Goal: Information Seeking & Learning: Understand process/instructions

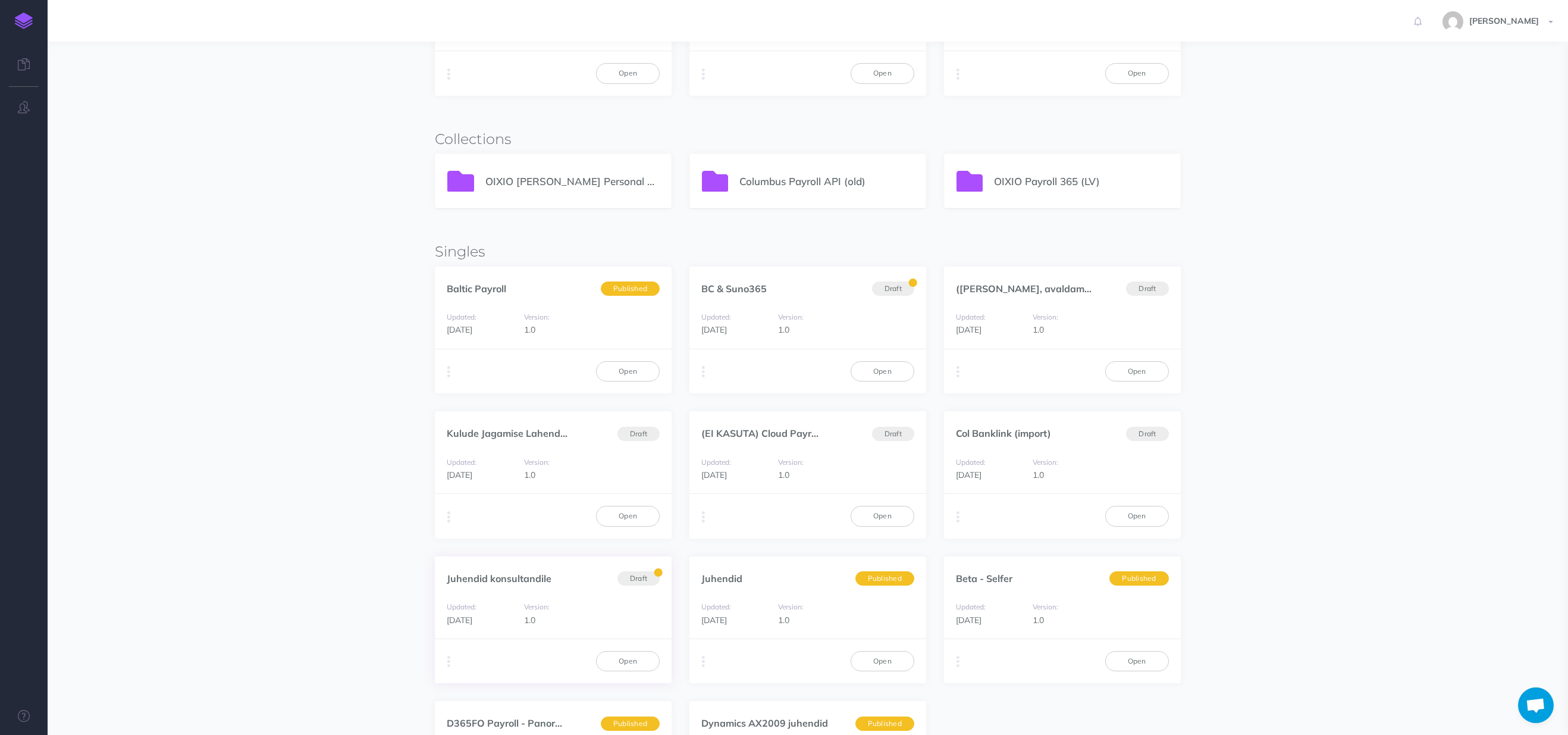
scroll to position [357, 0]
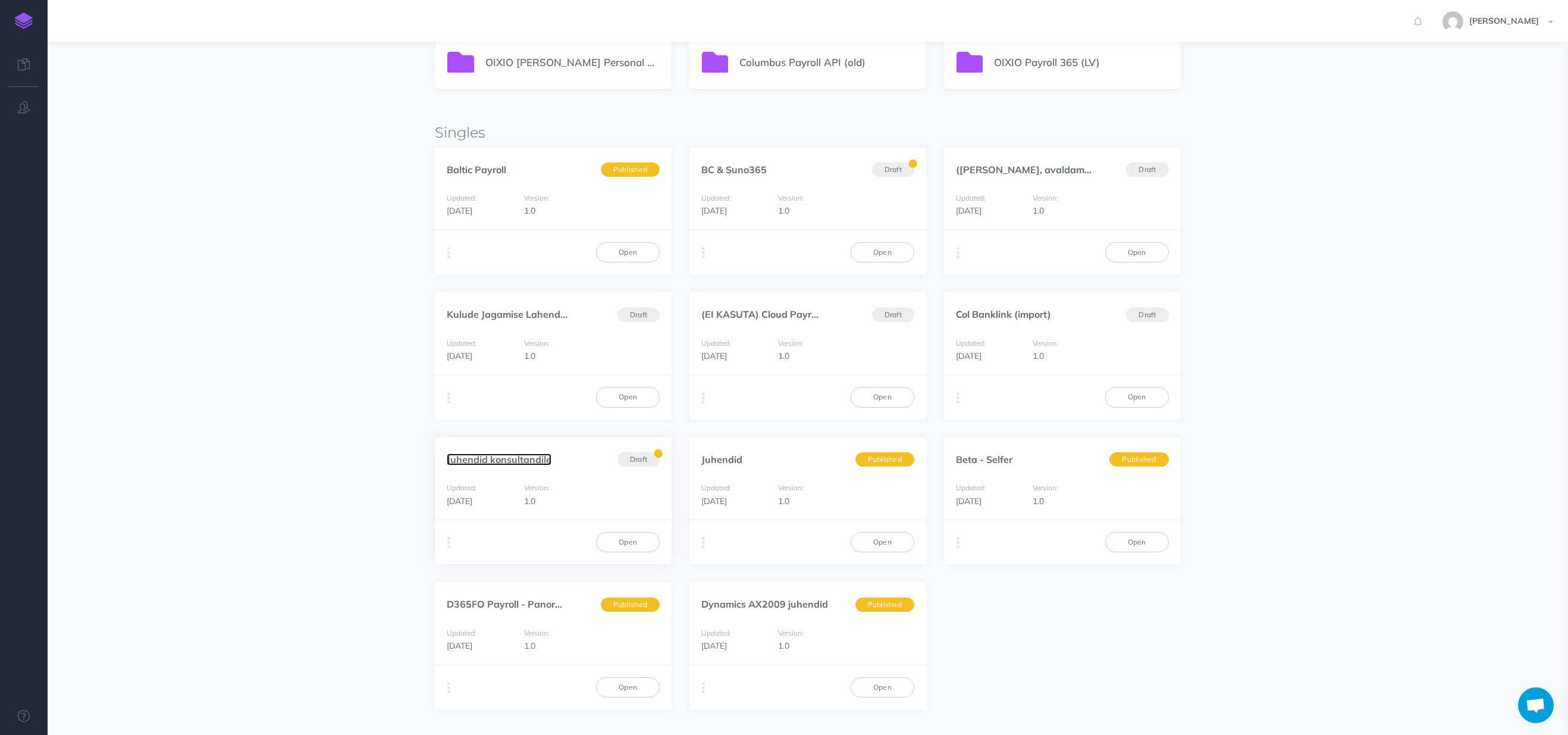
click at [525, 456] on link "Juhendid konsultandile" at bounding box center [499, 459] width 104 height 12
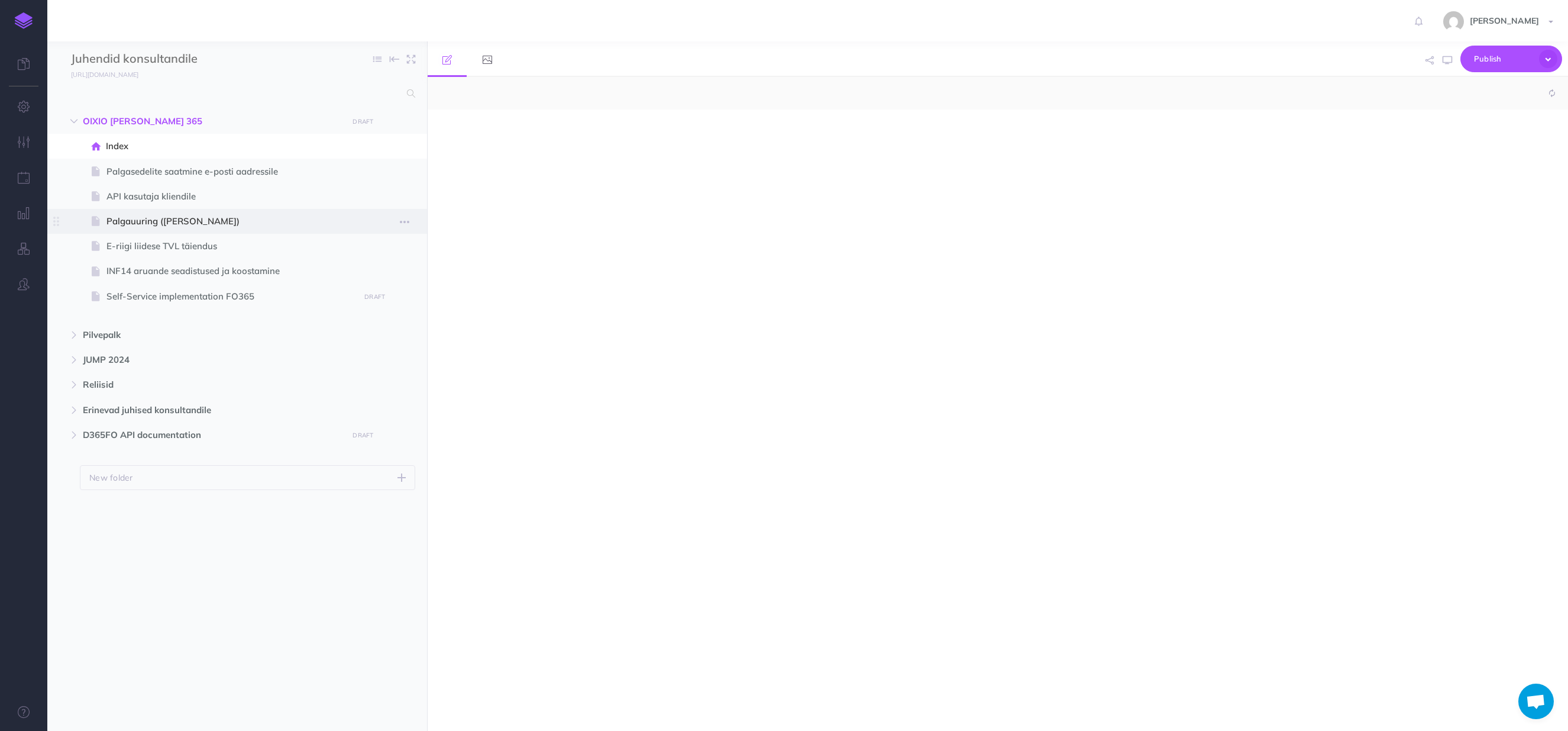
select select "null"
click at [155, 300] on span "Self-Service implementation FO365" at bounding box center [231, 296] width 249 height 14
select select "null"
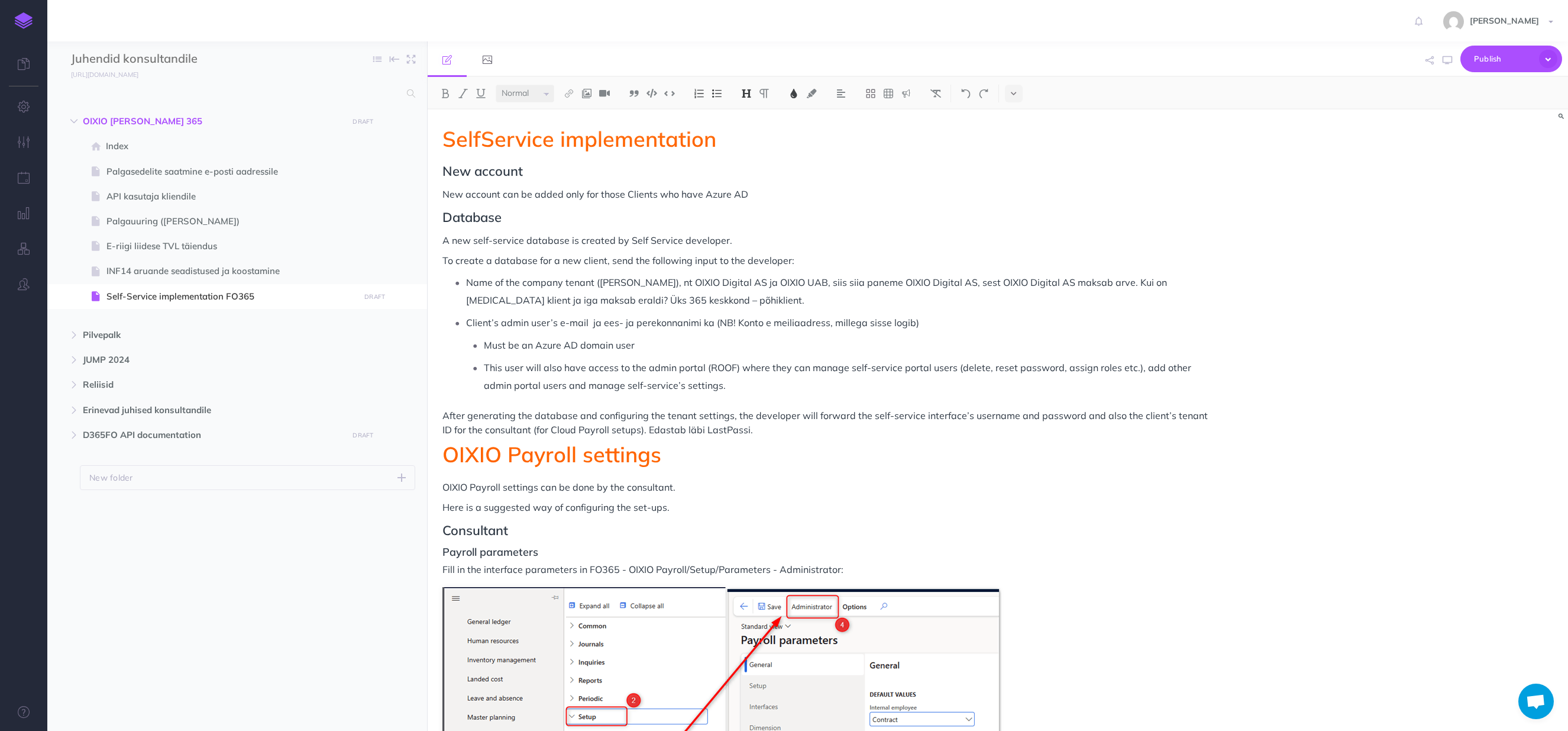
click at [628, 277] on span "Name of the company tenant ([PERSON_NAME]), nt OIXIO Digital AS ja OIXIO UAB, s…" at bounding box center [818, 291] width 704 height 29
drag, startPoint x: 591, startPoint y: 324, endPoint x: 711, endPoint y: 328, distance: 120.1
click at [711, 328] on span "Client’s admin user’s e-mail ja ees- ja perekonnanimi ka (NB! Konto e meiliaadr…" at bounding box center [692, 322] width 453 height 12
copy span "ja ees- ja perekonnanimi ka"
click at [600, 326] on span "Client’s admin user’s e-mail ja ees- ja perekonnanimi ka (NB! Konto e meiliaadr…" at bounding box center [692, 322] width 453 height 12
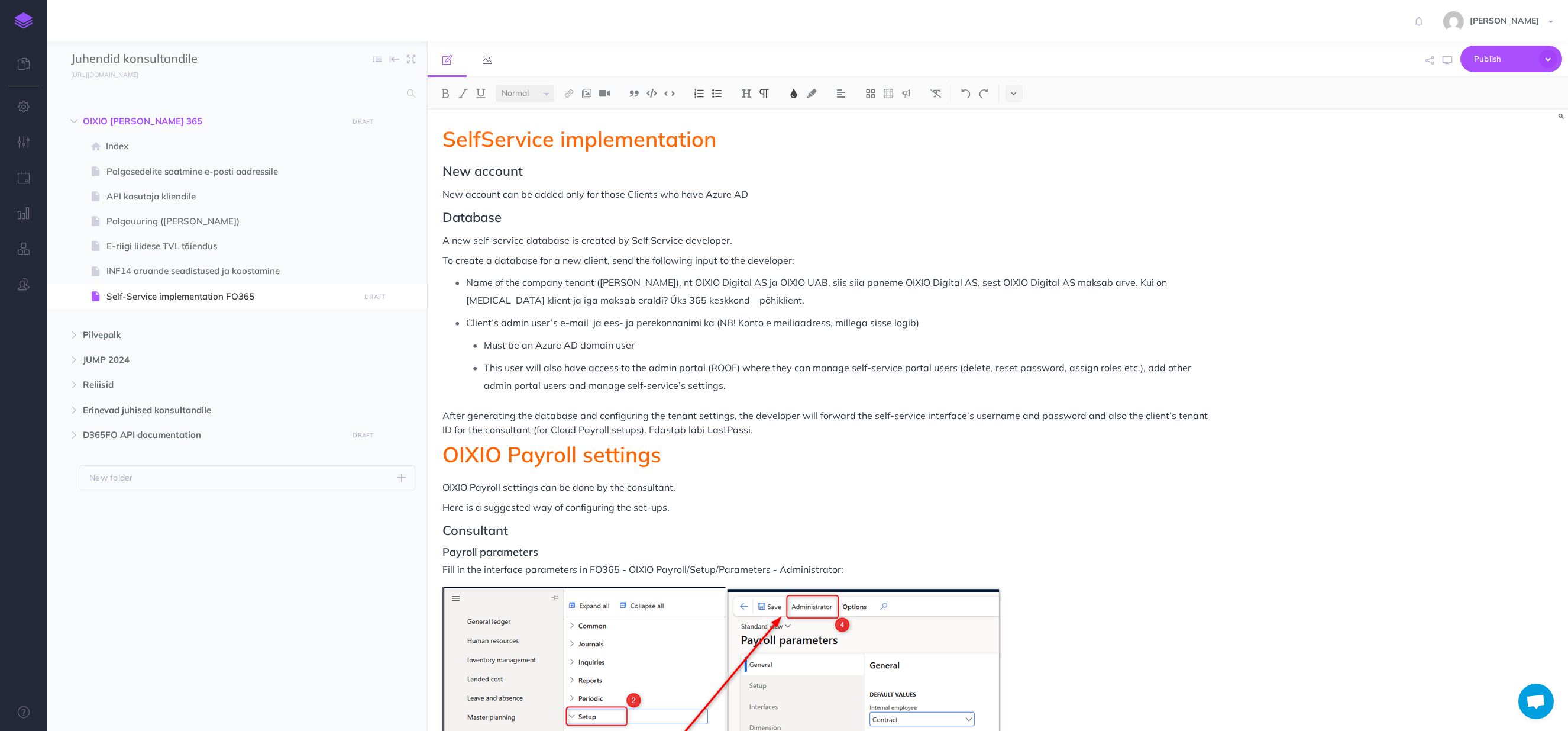
click at [597, 326] on span "Client’s admin user’s e-mail ja ees- ja perekonnanimi ka (NB! Konto e meiliaadr…" at bounding box center [692, 322] width 453 height 12
drag, startPoint x: 628, startPoint y: 323, endPoint x: 612, endPoint y: 323, distance: 16.0
click at [612, 323] on span "Client’s admin user’s e-mail and ees- ja perekonnanimi ka (NB! Konto e meiliaad…" at bounding box center [697, 322] width 462 height 12
click at [592, 324] on span "Client’s admin user’s e-mail and first and last name (NB! Konto e meiliaadress,…" at bounding box center [683, 322] width 434 height 12
drag, startPoint x: 607, startPoint y: 323, endPoint x: 664, endPoint y: 320, distance: 57.1
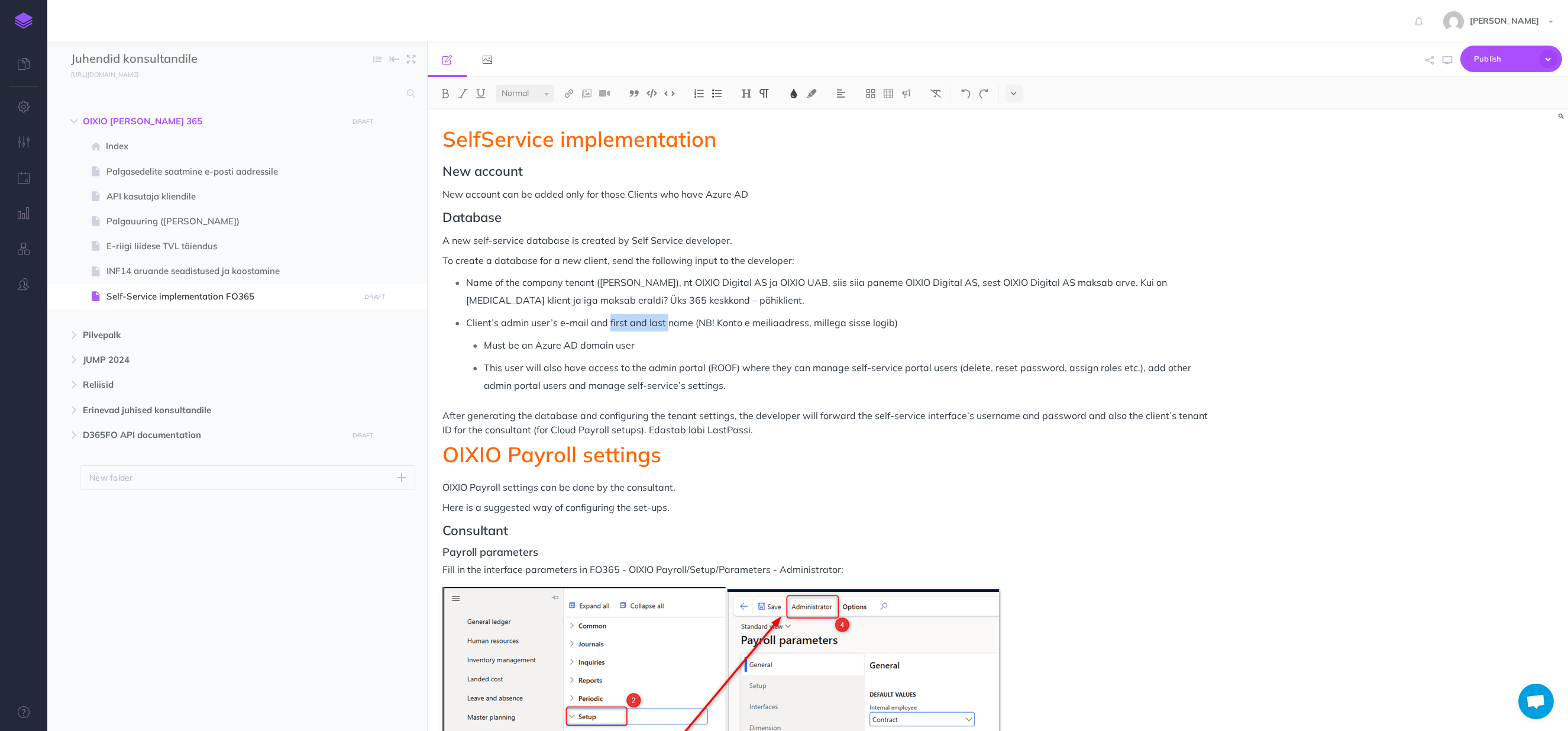
click at [664, 320] on span "Client’s admin user’s e-mail and first and last name (NB! Konto e meiliaadress,…" at bounding box center [682, 322] width 432 height 12
drag, startPoint x: 831, startPoint y: 324, endPoint x: 656, endPoint y: 325, distance: 175.0
click at [656, 325] on span "Client’s admin user’s e-mail and name (NB! Konto e meiliaadress, millega sisse …" at bounding box center [653, 322] width 374 height 12
copy span "Konto e meiliaadress, millega sisse logib"
drag, startPoint x: 725, startPoint y: 316, endPoint x: 705, endPoint y: 325, distance: 21.9
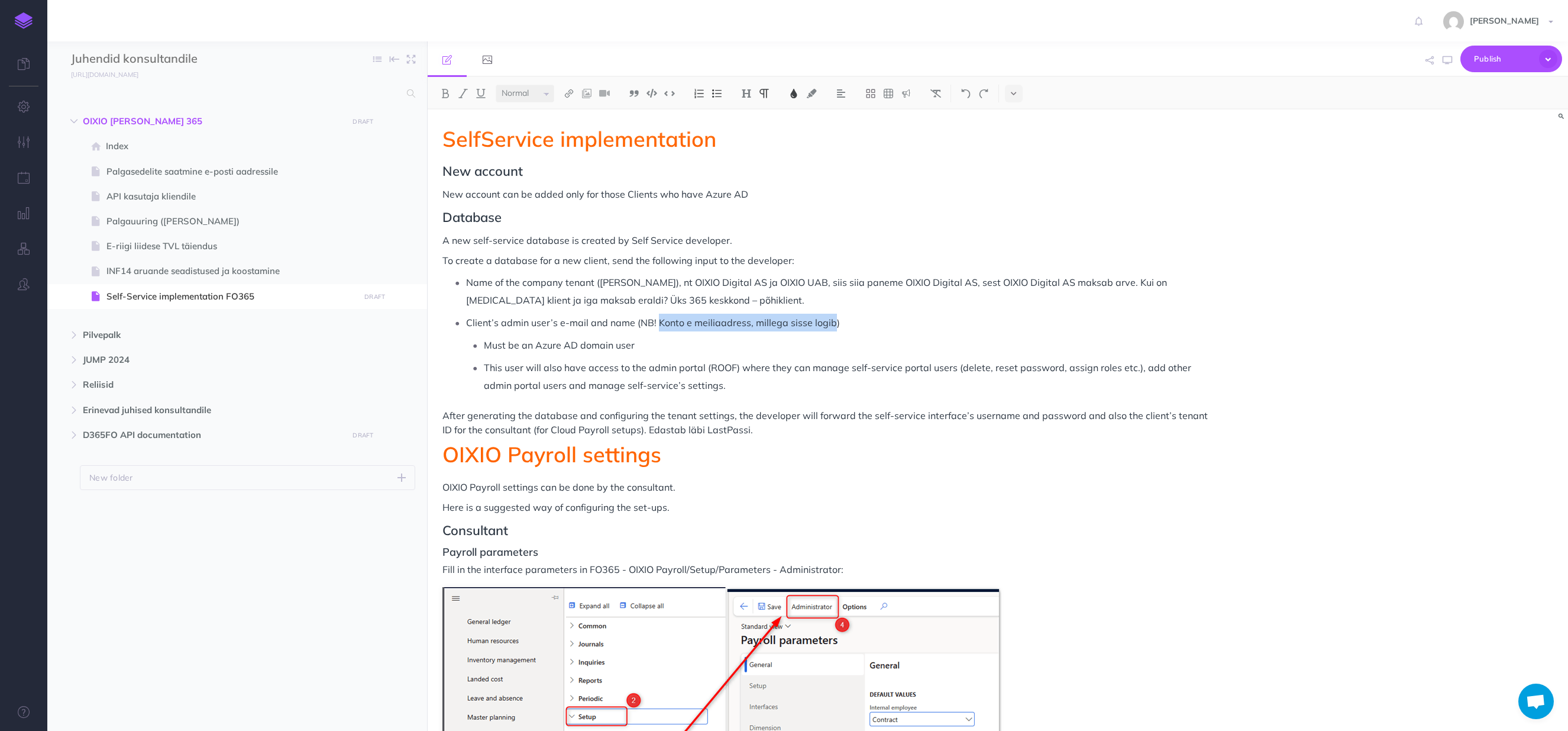
click at [725, 316] on span "Client’s admin user’s e-mail and name (NB! Konto e meiliaadress, millega sisse …" at bounding box center [653, 322] width 374 height 12
drag, startPoint x: 830, startPoint y: 321, endPoint x: 658, endPoint y: 320, distance: 172.0
click at [658, 320] on span "Client’s admin user’s e-mail and name (NB! Konto e meiliaadress, millega sisse …" at bounding box center [653, 322] width 374 height 12
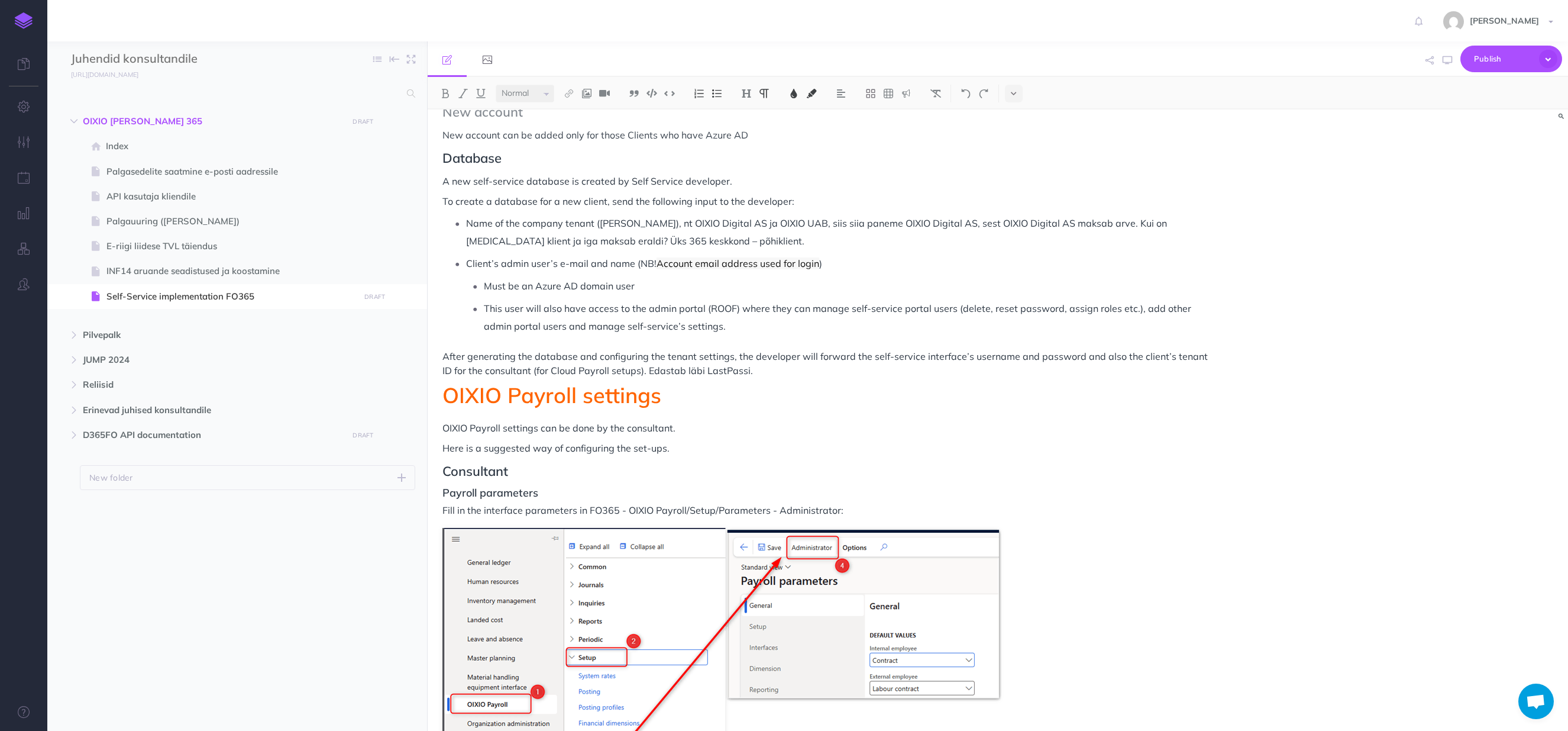
scroll to position [118, 0]
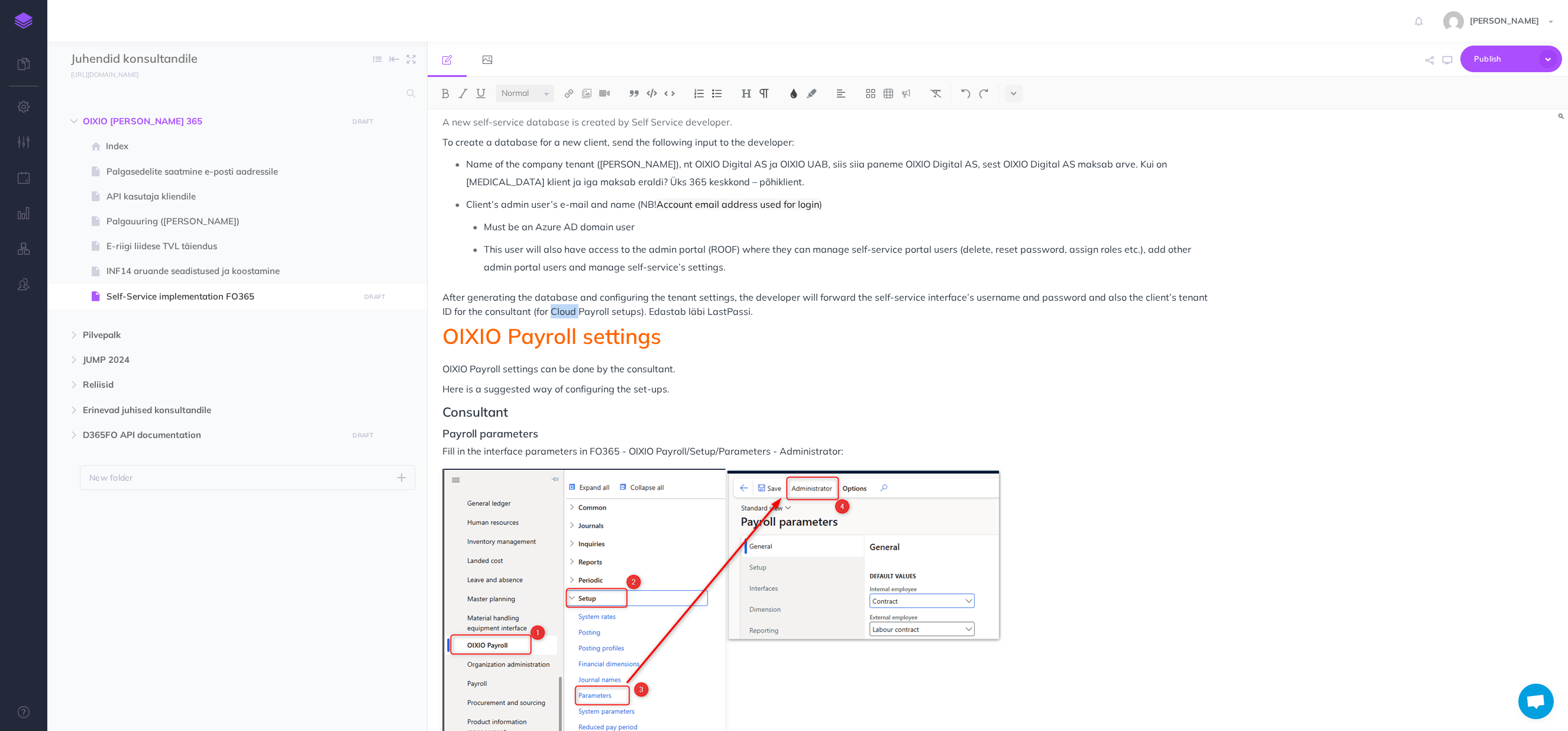
drag, startPoint x: 568, startPoint y: 310, endPoint x: 541, endPoint y: 310, distance: 27.0
click at [541, 310] on span "After generating the database and configuring the tenant settings, the develope…" at bounding box center [826, 304] width 768 height 26
drag, startPoint x: 739, startPoint y: 310, endPoint x: 719, endPoint y: 310, distance: 20.0
click at [719, 310] on p "After generating the database and configuring the tenant settings, the develope…" at bounding box center [827, 304] width 769 height 29
drag, startPoint x: 678, startPoint y: 310, endPoint x: 618, endPoint y: 314, distance: 60.1
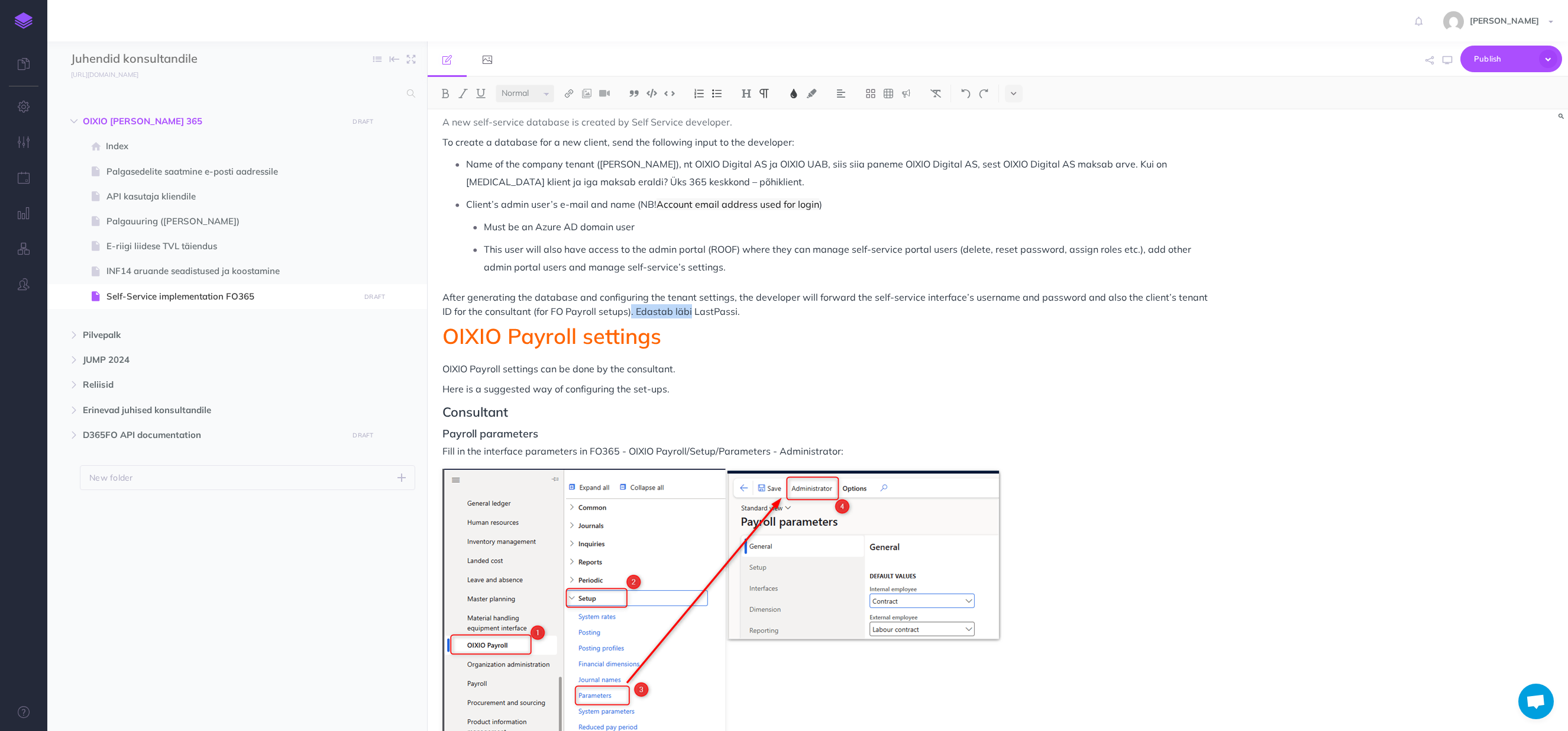
click at [618, 314] on span "After generating the database and configuring the tenant settings, the develope…" at bounding box center [826, 304] width 768 height 26
click at [754, 314] on span "After generating the database and configuring the tenant settings, the develope…" at bounding box center [826, 304] width 768 height 26
click at [793, 310] on span "After generating the database and configuring the tenant settings, the develope…" at bounding box center [826, 304] width 768 height 26
click at [919, 311] on p "After generating the database and configuring the tenant settings, the develope…" at bounding box center [827, 304] width 769 height 29
click at [918, 311] on p "After generating the database and configuring the tenant settings, the develope…" at bounding box center [827, 304] width 769 height 29
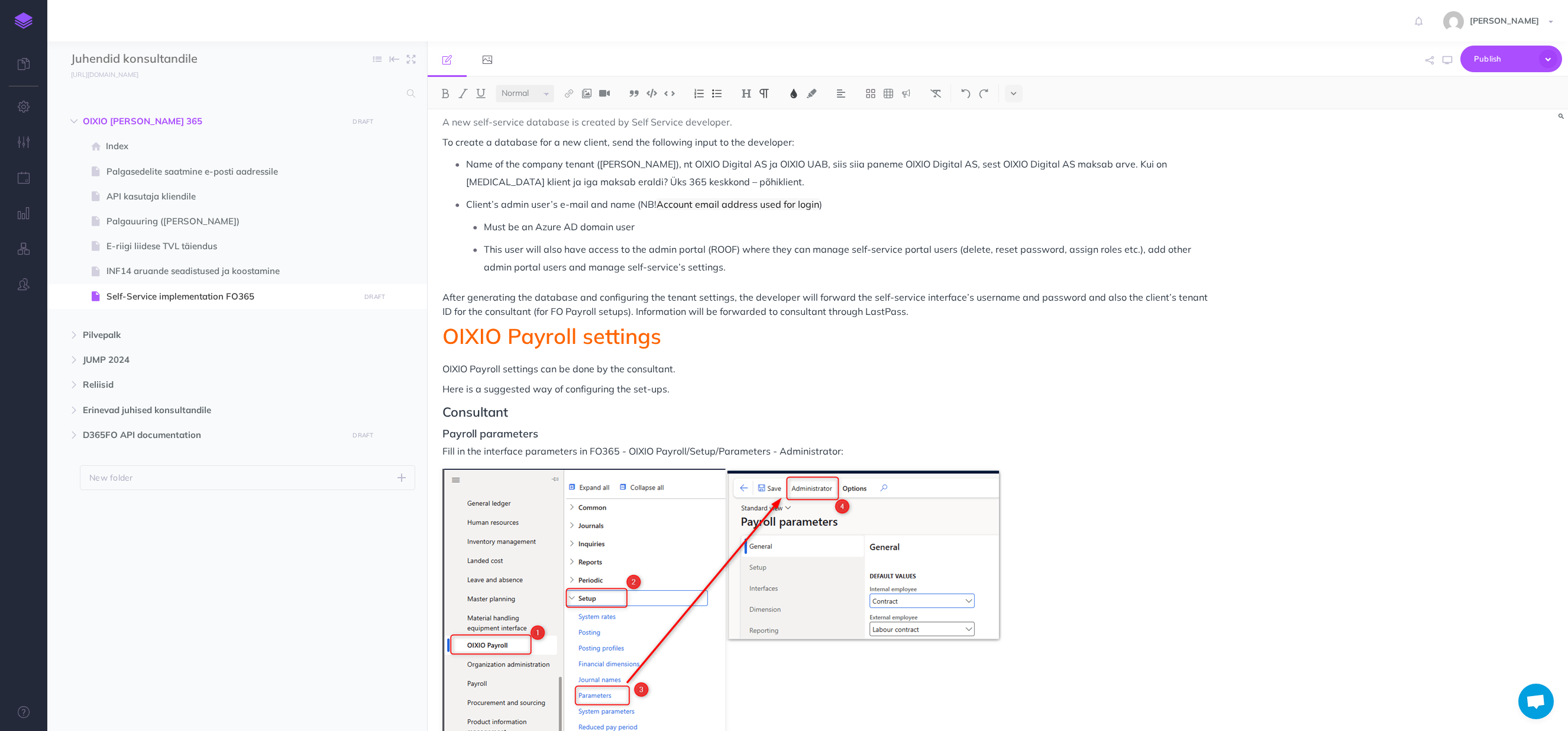
click at [786, 249] on span "This user will also have access to the admin portal (ROOF) where they can manag…" at bounding box center [839, 258] width 710 height 29
click at [648, 164] on span "Name of the company tenant ([PERSON_NAME]), nt OIXIO Digital AS ja OIXIO UAB, s…" at bounding box center [818, 173] width 704 height 29
drag, startPoint x: 653, startPoint y: 164, endPoint x: 600, endPoint y: 164, distance: 53.0
click at [600, 164] on span "Name of the company tenant ([PERSON_NAME]), nt OIXIO Digital AS ja OIXIO UAB, s…" at bounding box center [818, 173] width 704 height 29
click at [825, 162] on span "Name of the company tenant (payer of the invoice), for example OIXIO Digital AS…" at bounding box center [838, 173] width 744 height 29
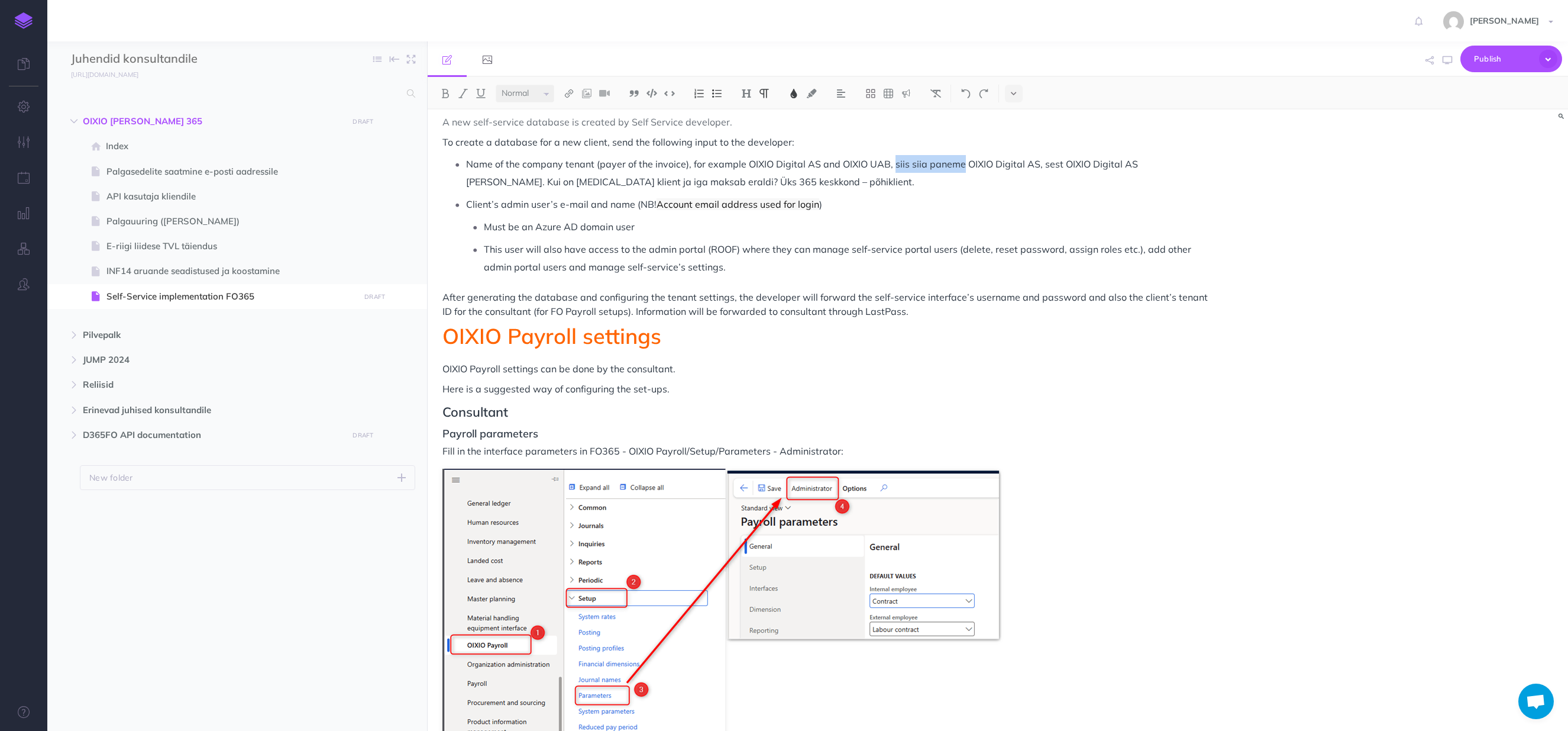
drag, startPoint x: 959, startPoint y: 164, endPoint x: 894, endPoint y: 164, distance: 65.0
click at [894, 164] on span "Name of the company tenant (payer of the invoice), for example OIXIO Digital AS…" at bounding box center [803, 173] width 674 height 29
drag, startPoint x: 1030, startPoint y: 167, endPoint x: 1014, endPoint y: 167, distance: 16.0
click at [1014, 167] on span "Name of the company tenant (payer of the invoice), for example OIXIO Digital AS…" at bounding box center [835, 173] width 738 height 29
drag, startPoint x: 1183, startPoint y: 164, endPoint x: 1130, endPoint y: 167, distance: 53.1
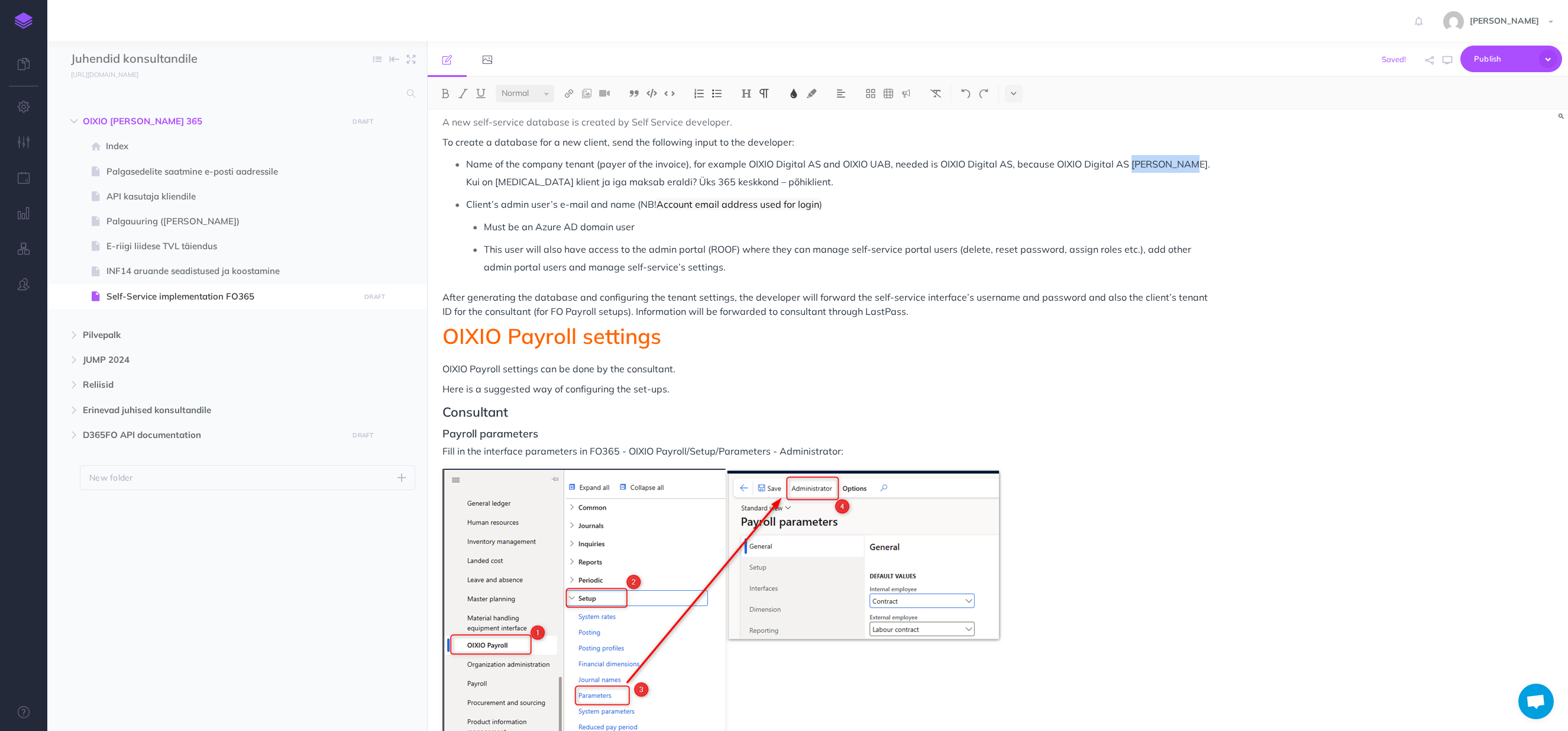
click at [1130, 167] on span "Name of the company tenant (payer of the invoice), for example OIXIO Digital AS…" at bounding box center [839, 173] width 747 height 29
drag, startPoint x: 502, startPoint y: 181, endPoint x: 816, endPoint y: 187, distance: 314.1
click at [816, 187] on p "Name of the company tenant (payer of the invoice), for example OIXIO Digital AS…" at bounding box center [839, 172] width 745 height 36
copy span "Kui on [MEDICAL_DATA] klient ja iga maksab eraldi? Üks 365 keskkond – põhiklien…"
click at [523, 182] on span "Name of the company tenant (payer of the invoice), for example OIXIO Digital AS…" at bounding box center [839, 173] width 747 height 29
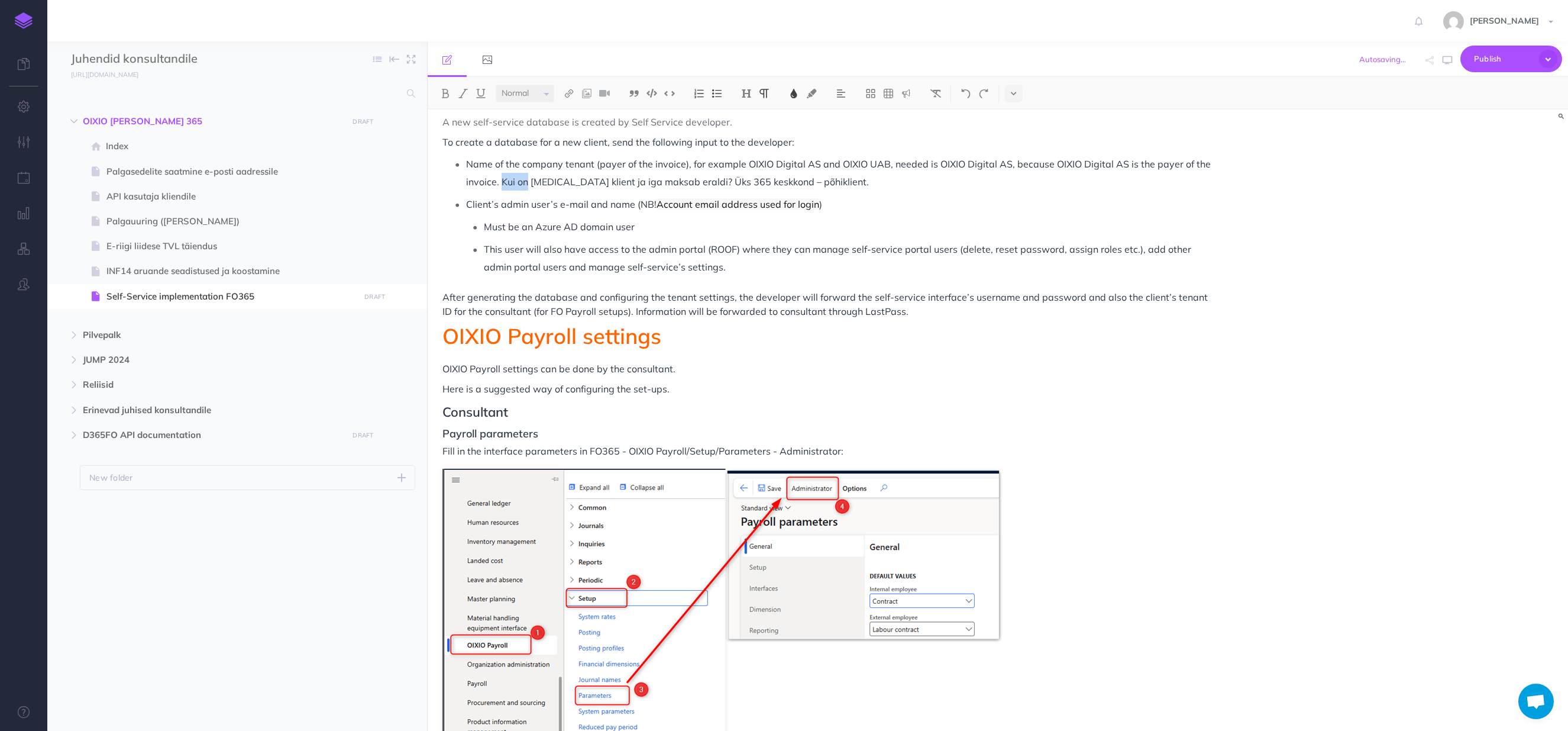
drag, startPoint x: 525, startPoint y: 182, endPoint x: 501, endPoint y: 179, distance: 24.2
click at [501, 179] on span "Name of the company tenant (payer of the invoice), for example OIXIO Digital AS…" at bounding box center [839, 173] width 747 height 29
drag, startPoint x: 992, startPoint y: 183, endPoint x: 765, endPoint y: 187, distance: 227.0
click at [765, 187] on span "Name of the company tenant (payer of the invoice), for example OIXIO Digital AS…" at bounding box center [839, 173] width 747 height 29
click at [877, 206] on p "Client’s admin user’s e-mail and name (NB! Account email address used for login…" at bounding box center [839, 203] width 745 height 17
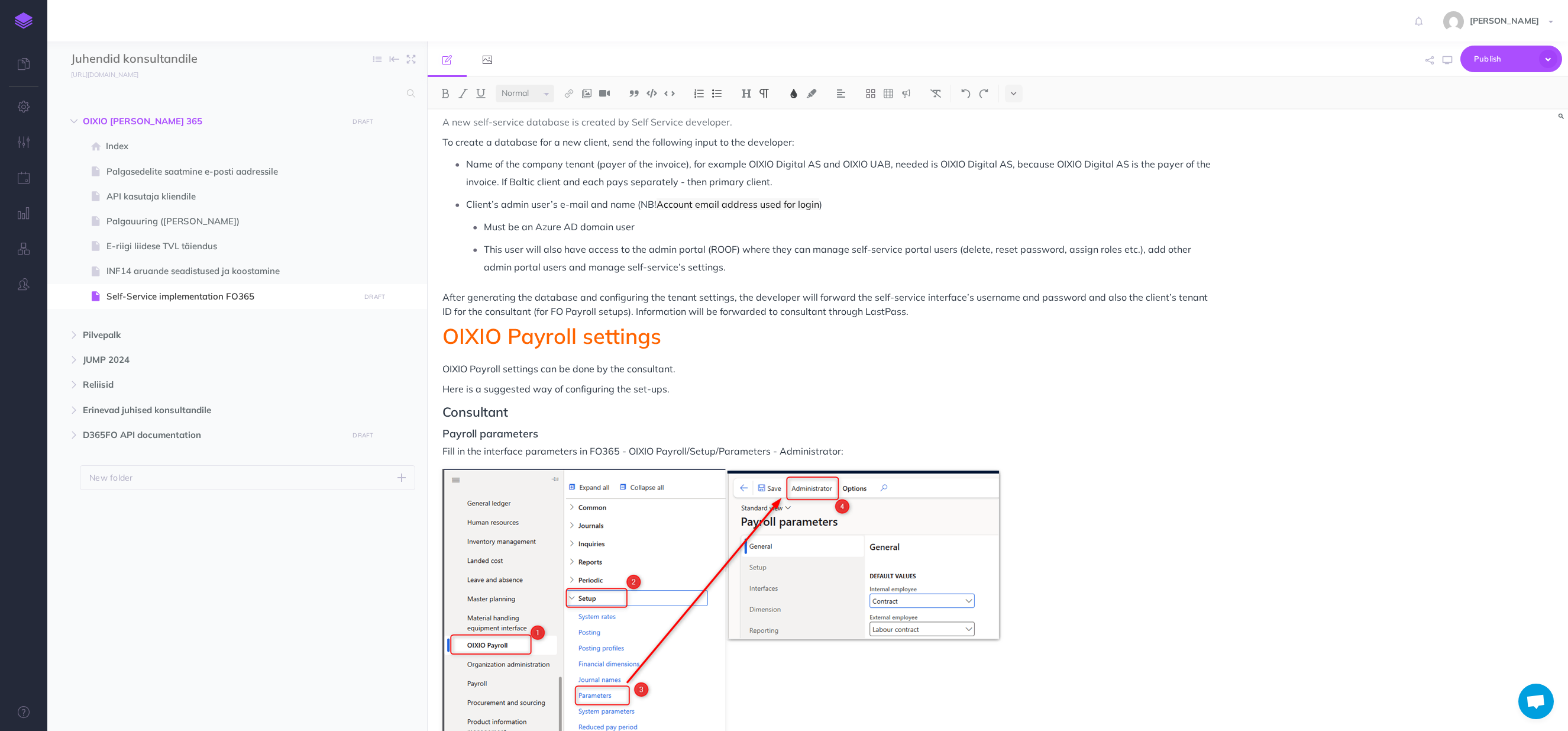
click at [686, 229] on p "Must be an Azure AD domain user" at bounding box center [848, 226] width 728 height 17
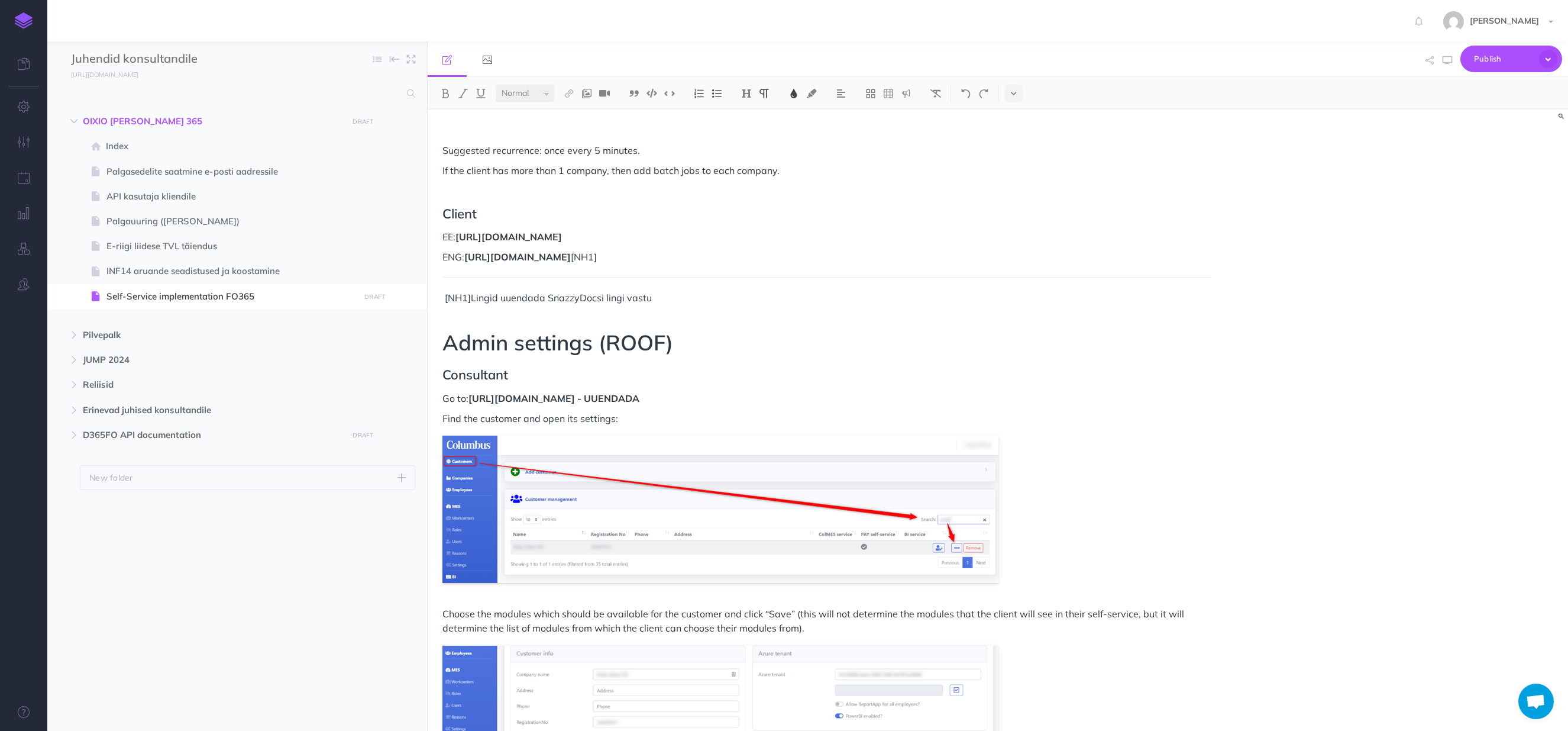
scroll to position [3965, 0]
